Goal: Browse casually: Explore the website without a specific task or goal

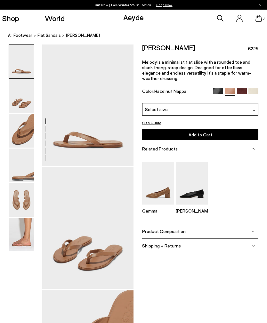
scroll to position [690, 0]
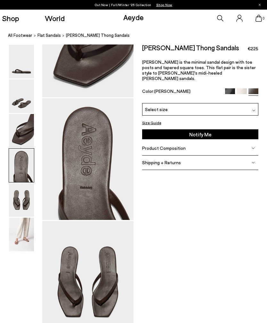
click at [21, 66] on img at bounding box center [21, 62] width 25 height 34
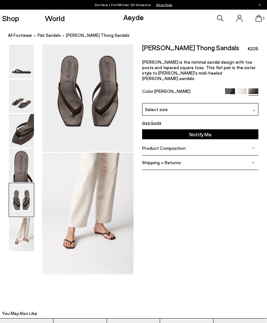
scroll to position [503, 0]
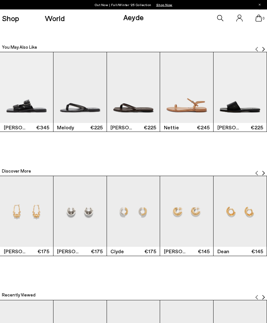
scroll to position [771, 0]
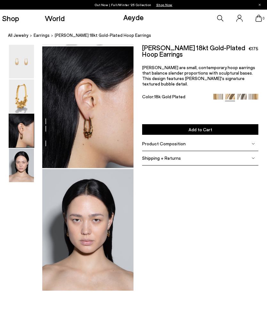
scroll to position [245, 0]
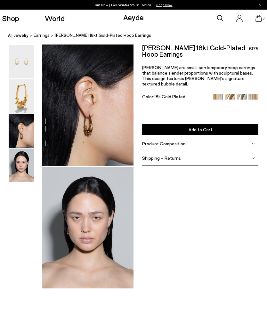
click at [238, 94] on img at bounding box center [242, 99] width 10 height 10
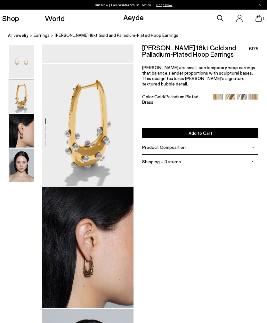
scroll to position [97, 0]
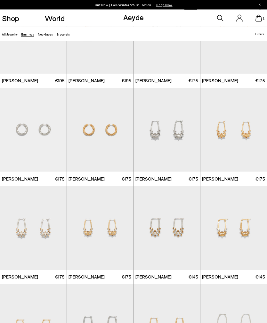
scroll to position [346, 0]
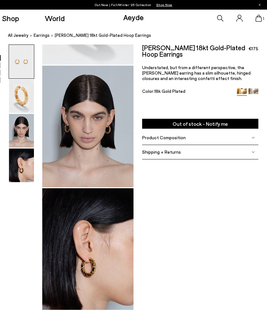
scroll to position [244, 0]
